Goal: Transaction & Acquisition: Purchase product/service

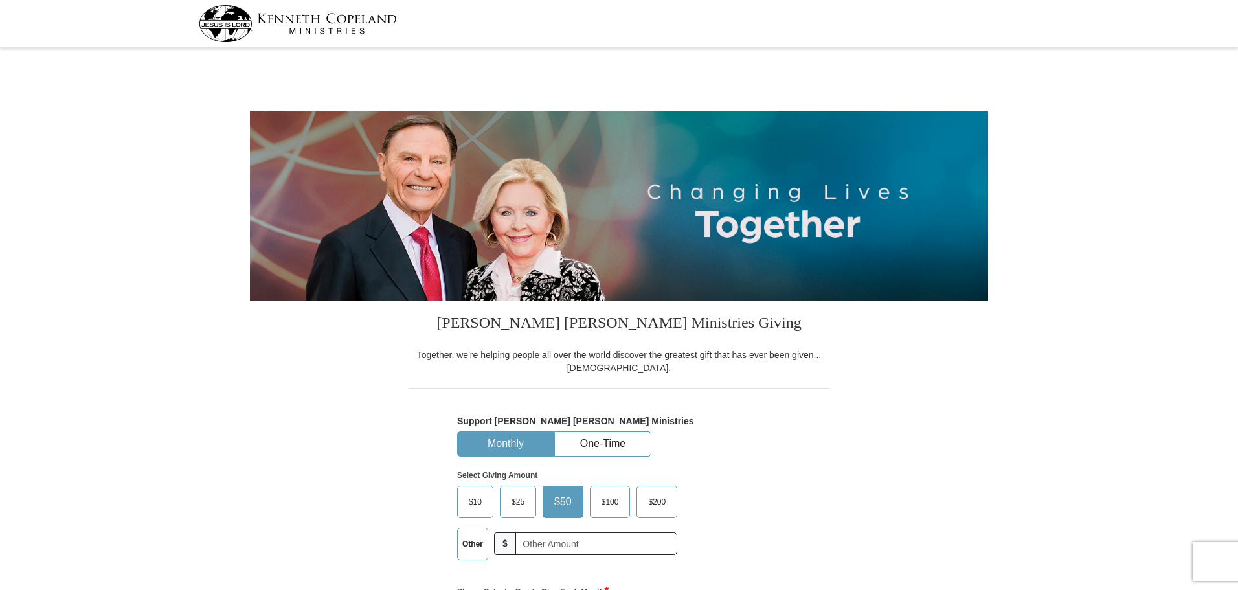
select select "MS"
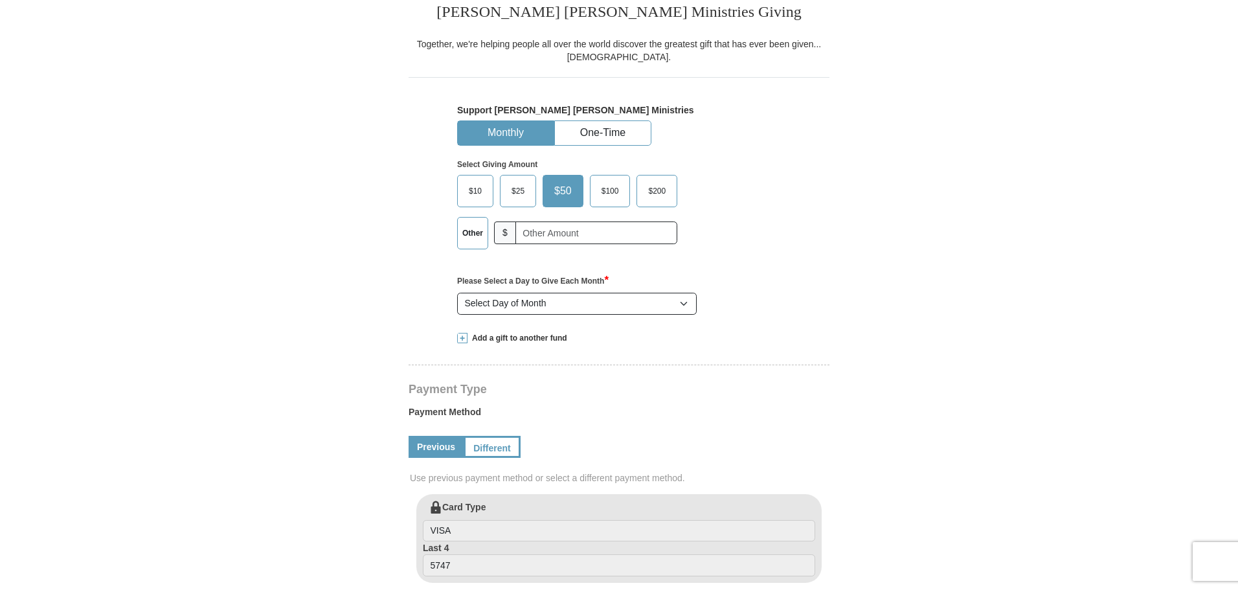
scroll to position [324, 0]
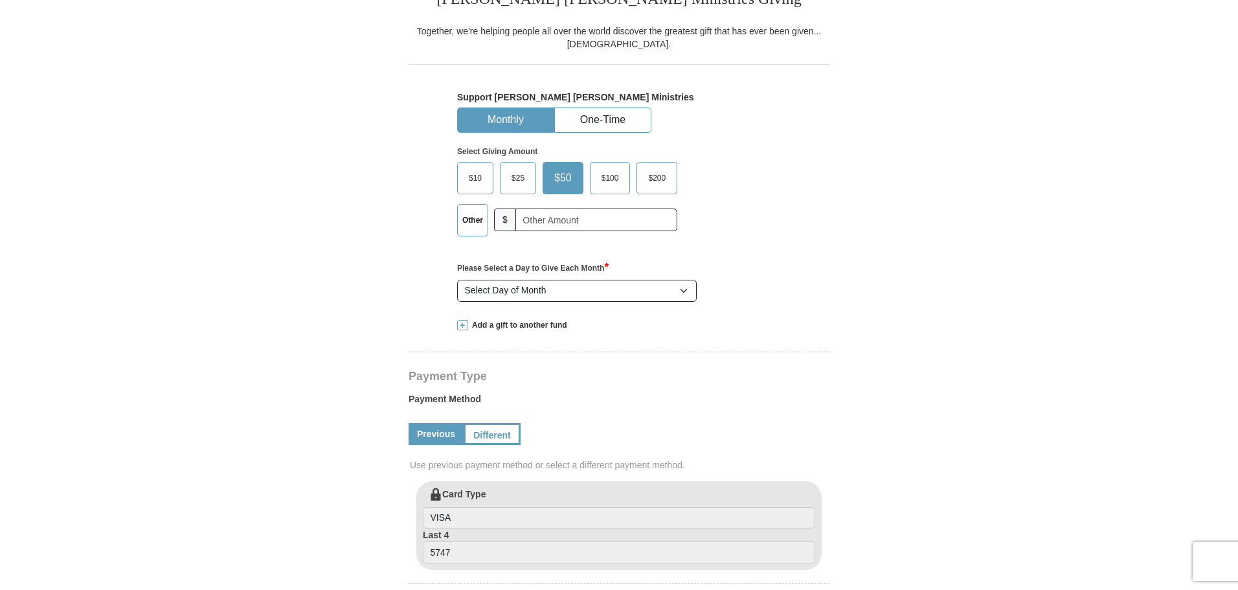
click at [605, 186] on span "$100" at bounding box center [610, 177] width 30 height 19
click at [0, 0] on input "$100" at bounding box center [0, 0] width 0 height 0
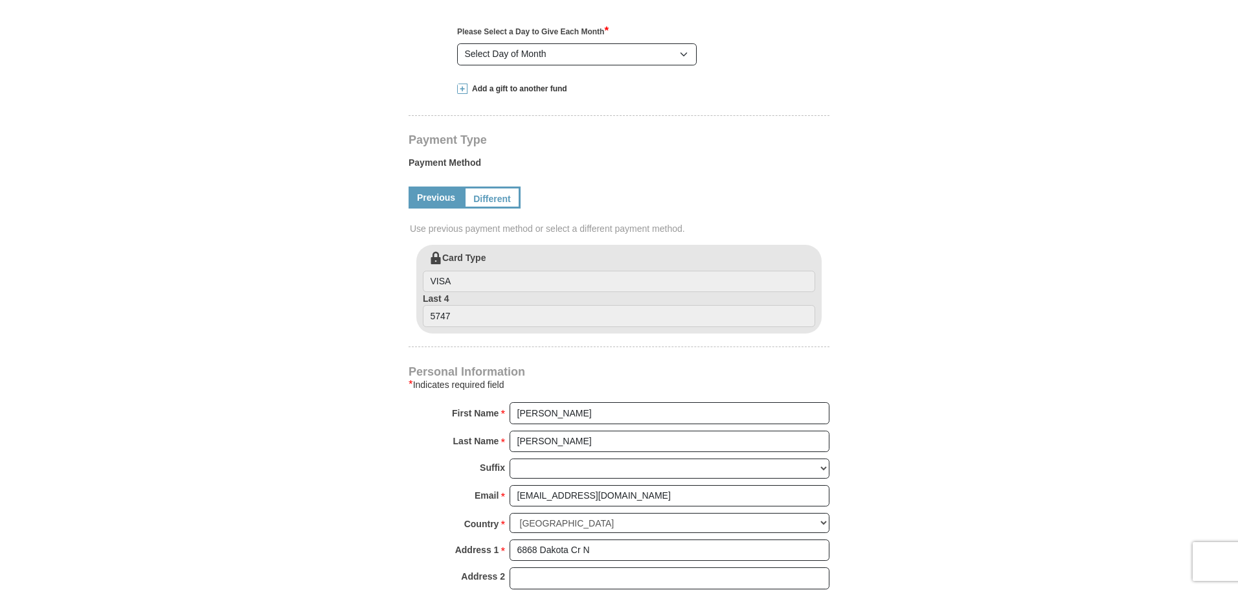
scroll to position [583, 0]
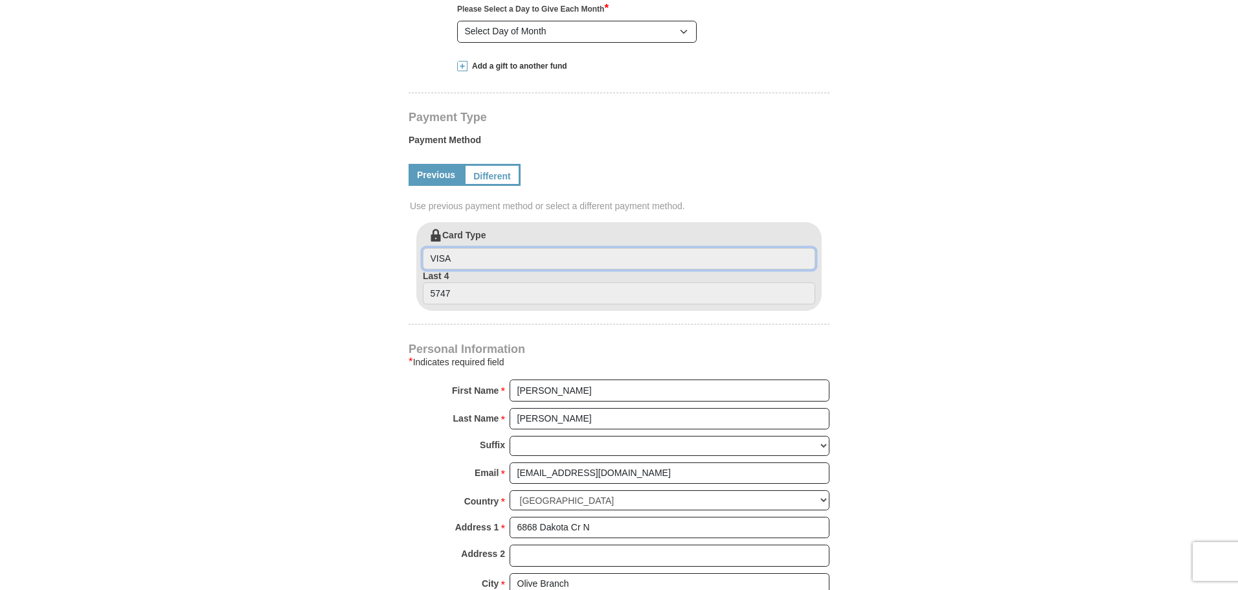
click at [475, 262] on input "VISA" at bounding box center [619, 259] width 392 height 22
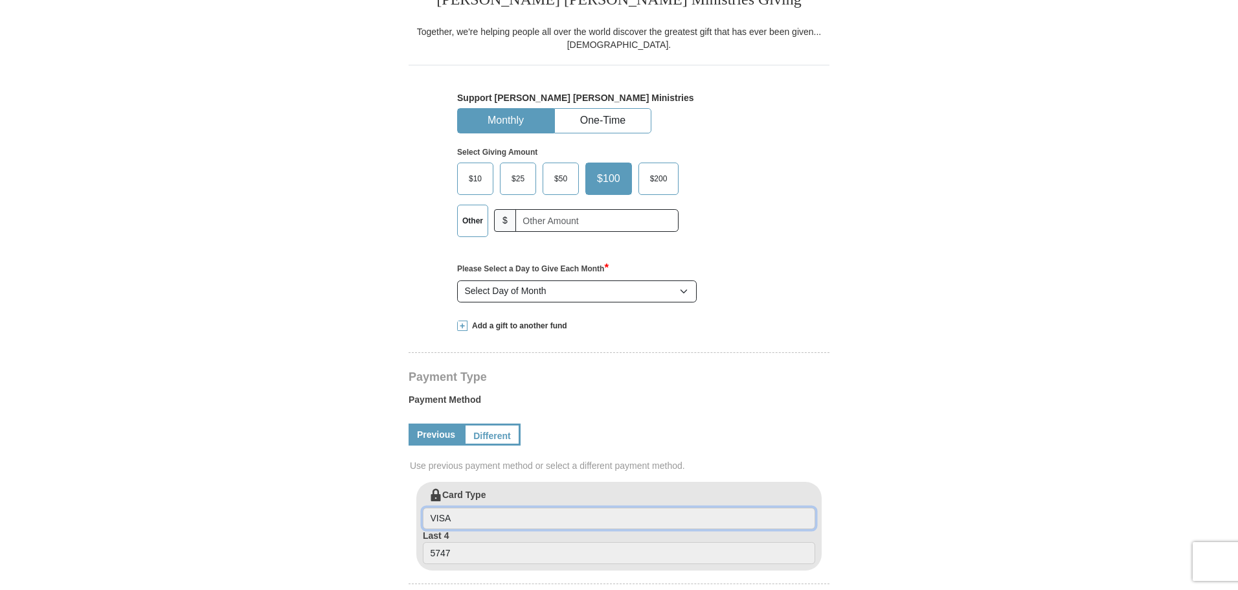
scroll to position [259, 0]
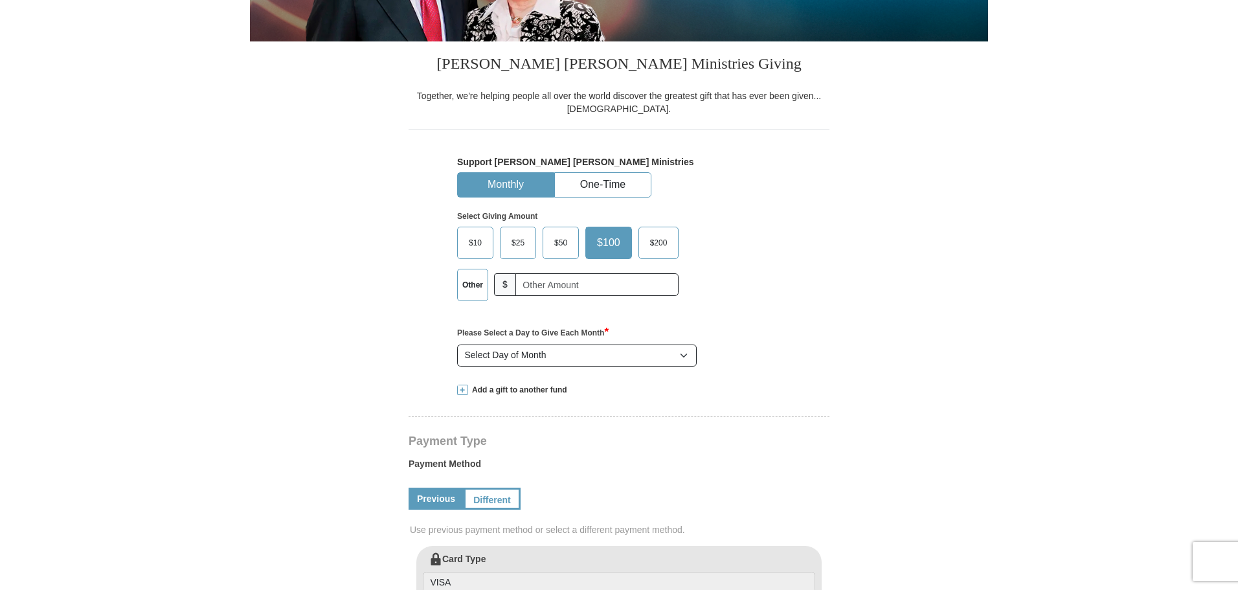
click at [475, 290] on label "Other" at bounding box center [473, 284] width 30 height 31
click at [0, 0] on input "Other" at bounding box center [0, 0] width 0 height 0
click at [572, 181] on button "One-Time" at bounding box center [603, 185] width 96 height 24
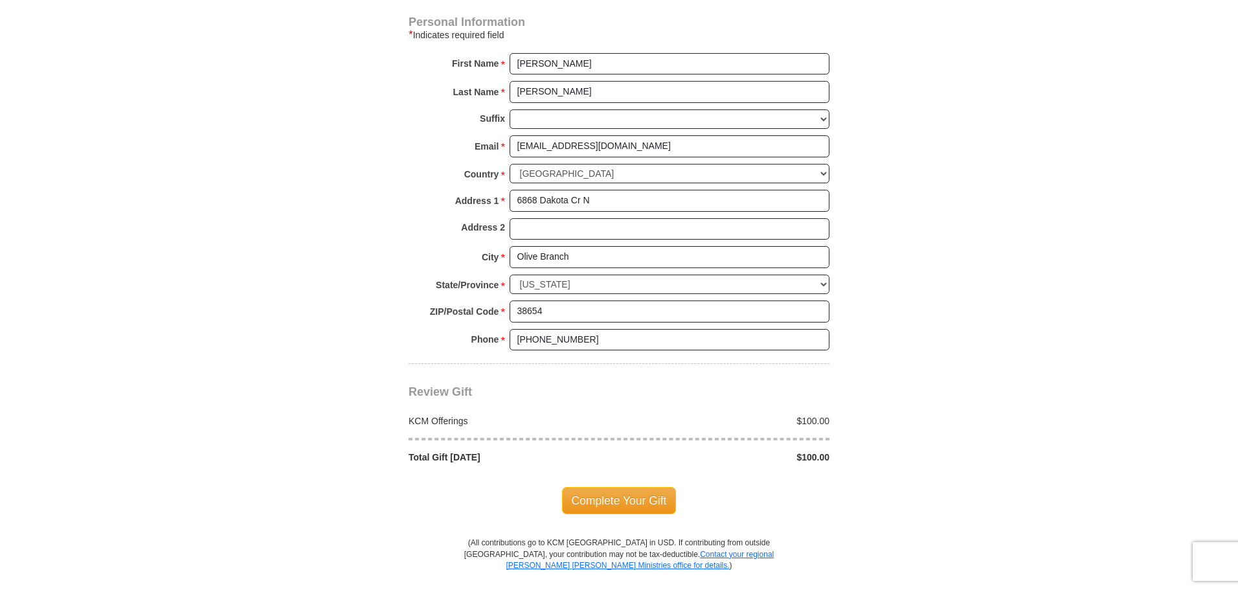
scroll to position [1100, 0]
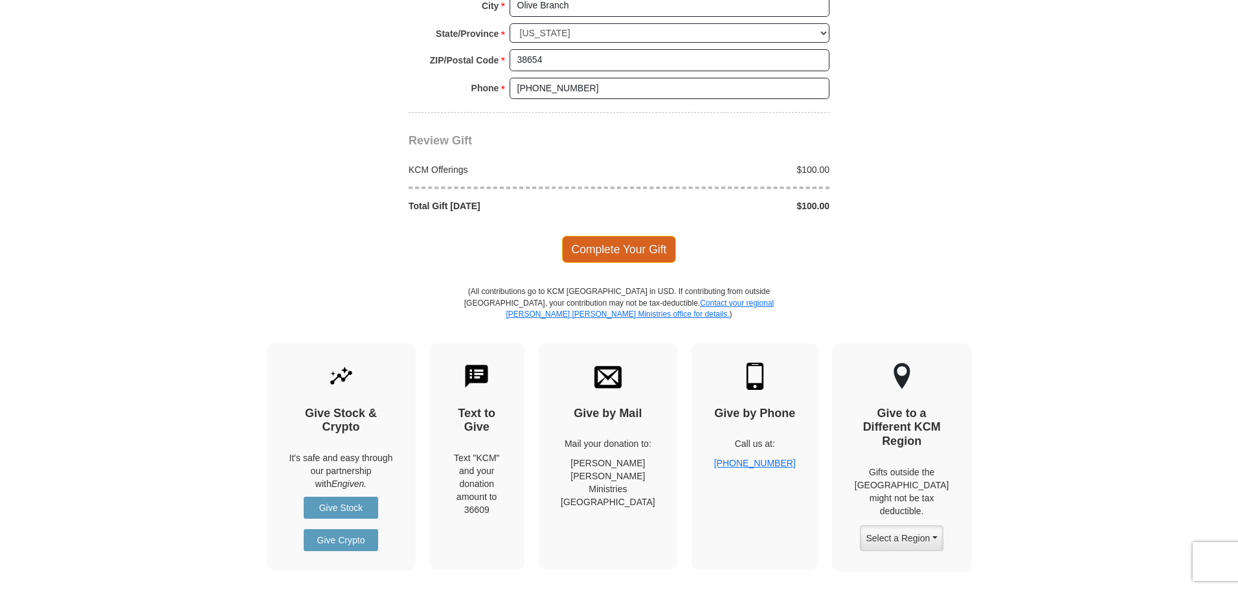
click at [620, 254] on span "Complete Your Gift" at bounding box center [619, 249] width 115 height 27
